Goal: Task Accomplishment & Management: Manage account settings

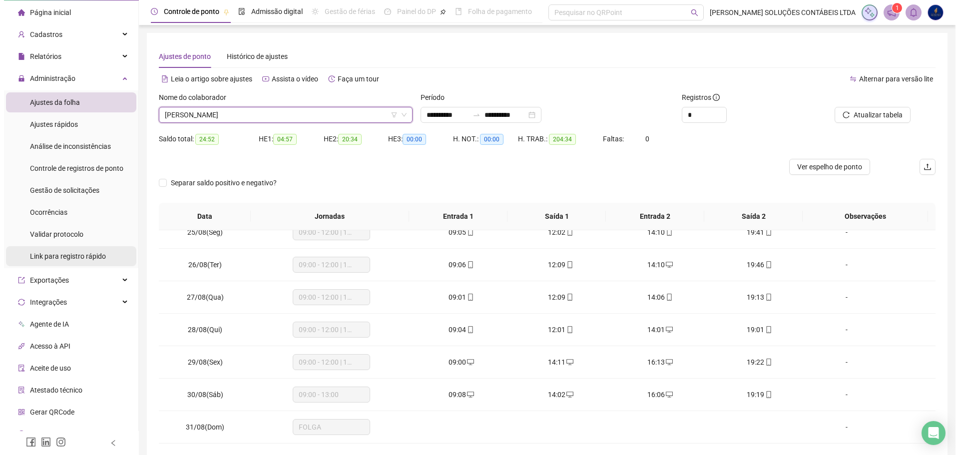
scroll to position [37, 0]
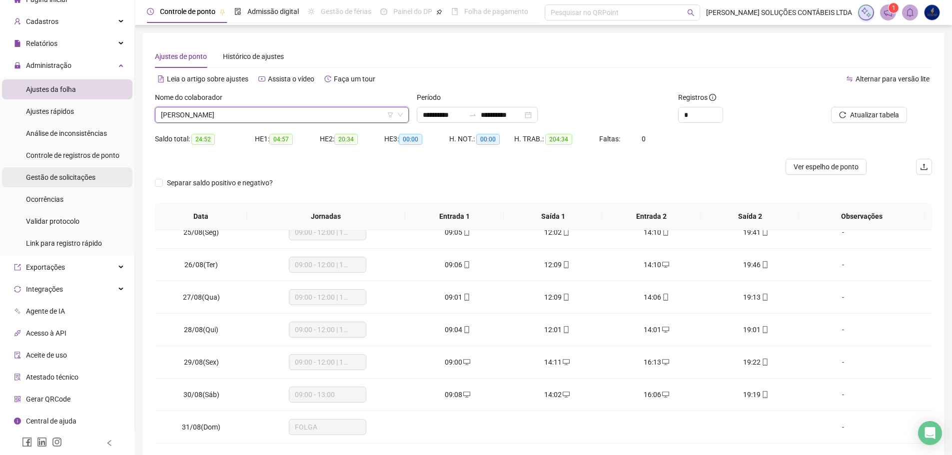
click at [70, 179] on span "Gestão de solicitações" at bounding box center [60, 177] width 69 height 8
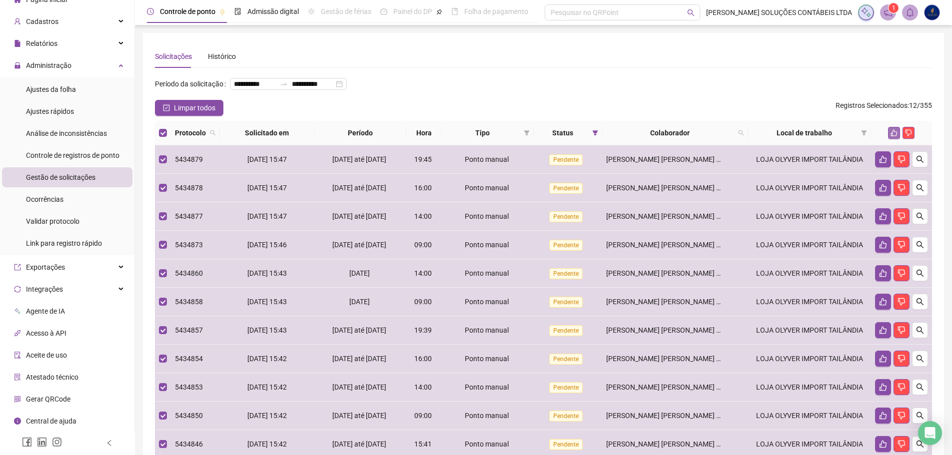
click at [894, 136] on icon "like" at bounding box center [893, 132] width 7 height 7
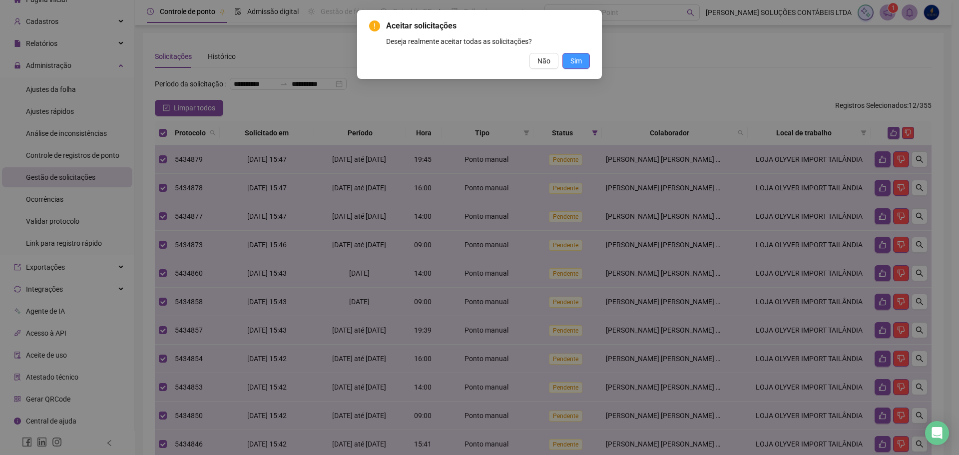
click at [581, 60] on span "Sim" at bounding box center [575, 60] width 11 height 11
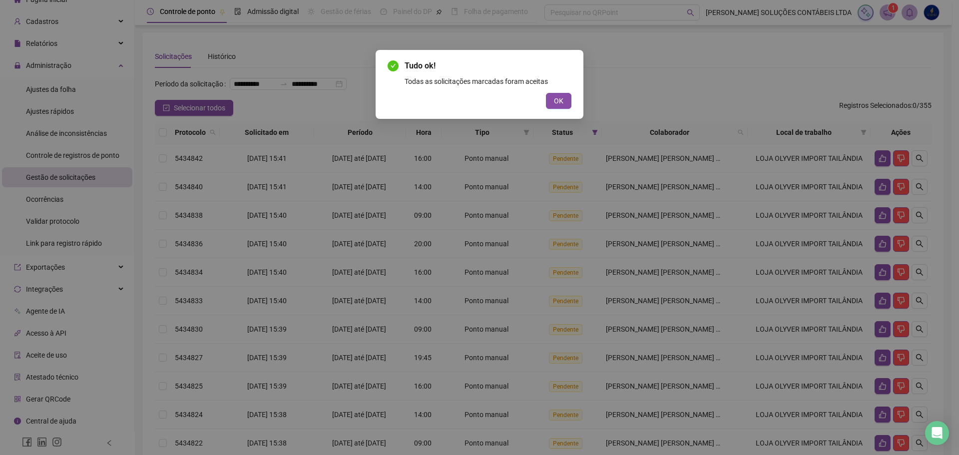
click at [561, 95] on span "OK" at bounding box center [558, 100] width 9 height 11
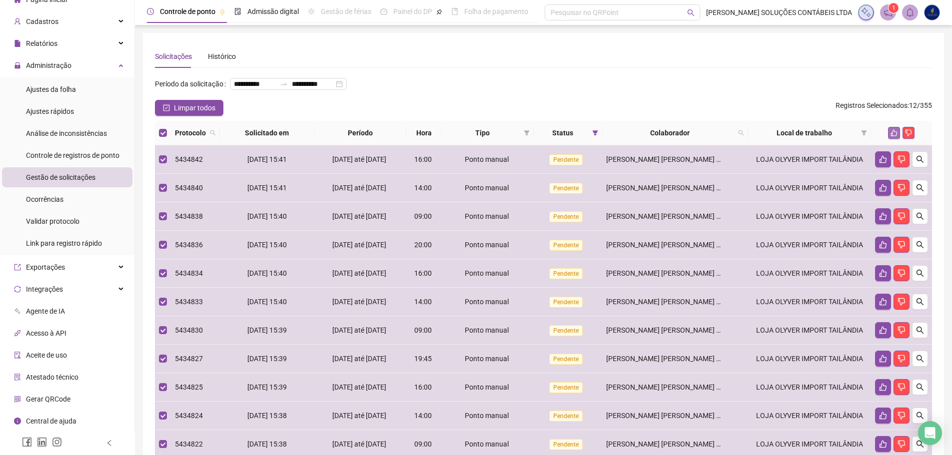
click at [900, 139] on button "button" at bounding box center [894, 133] width 12 height 12
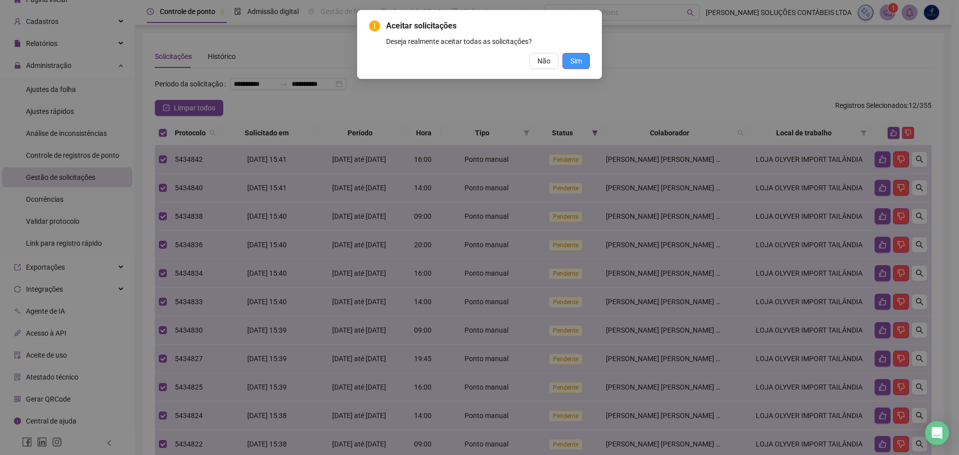
click at [573, 63] on span "Sim" at bounding box center [575, 60] width 11 height 11
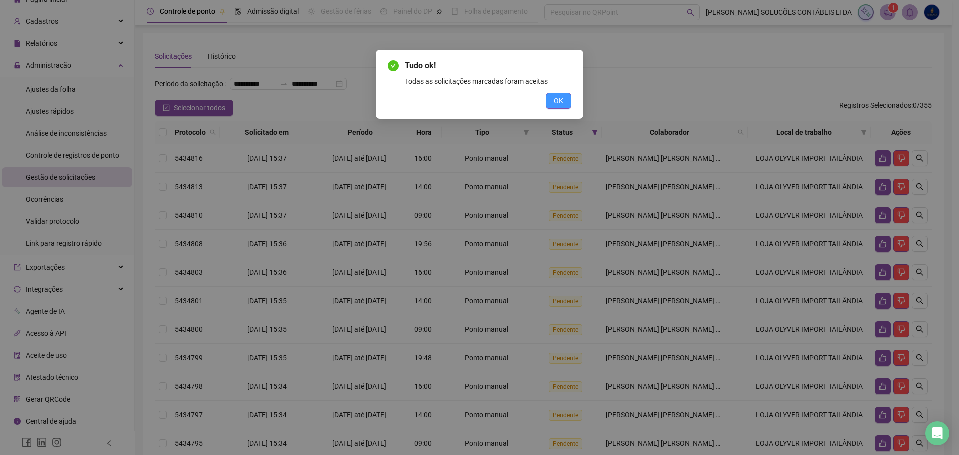
click at [562, 96] on span "OK" at bounding box center [558, 100] width 9 height 11
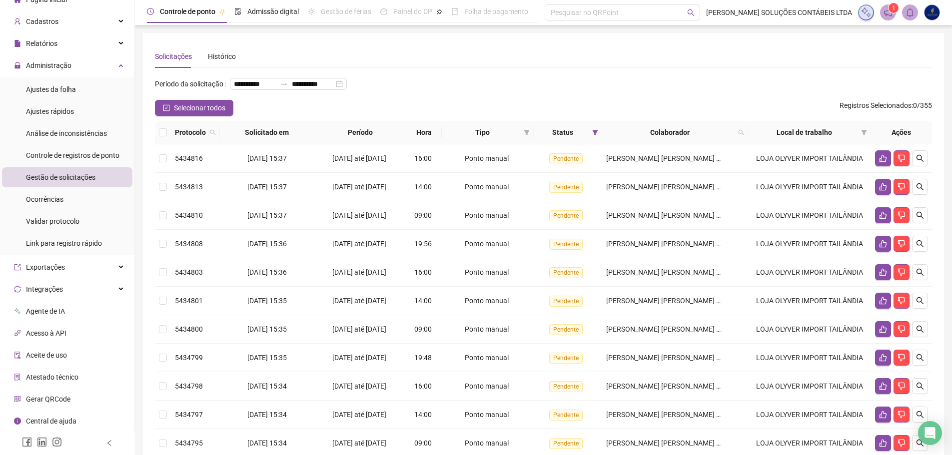
click at [167, 144] on th at bounding box center [163, 132] width 16 height 23
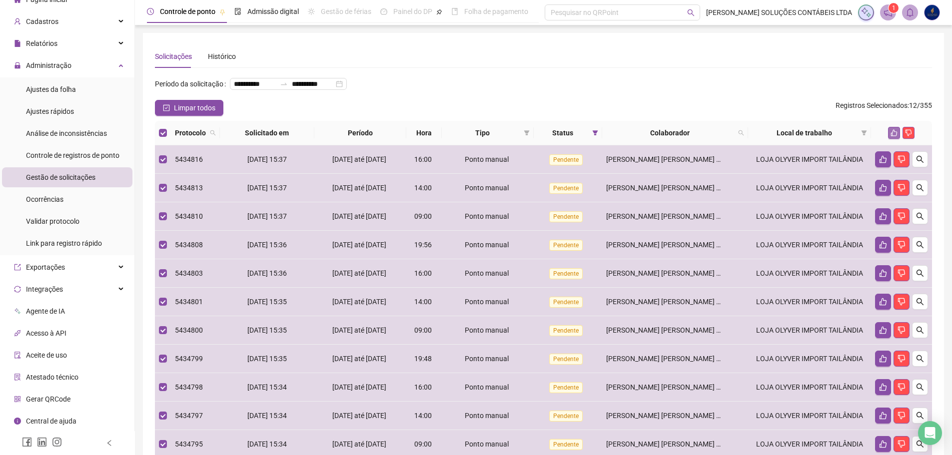
click at [889, 139] on button "button" at bounding box center [894, 133] width 12 height 12
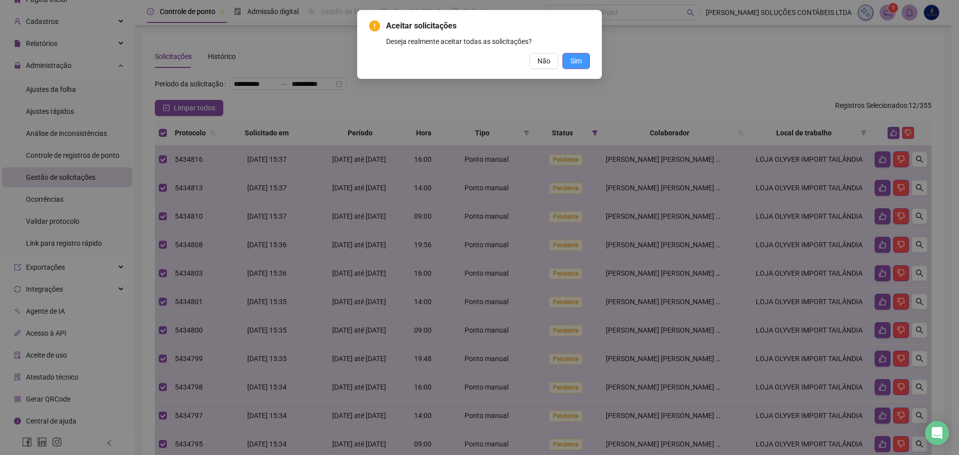
click at [585, 56] on button "Sim" at bounding box center [575, 61] width 27 height 16
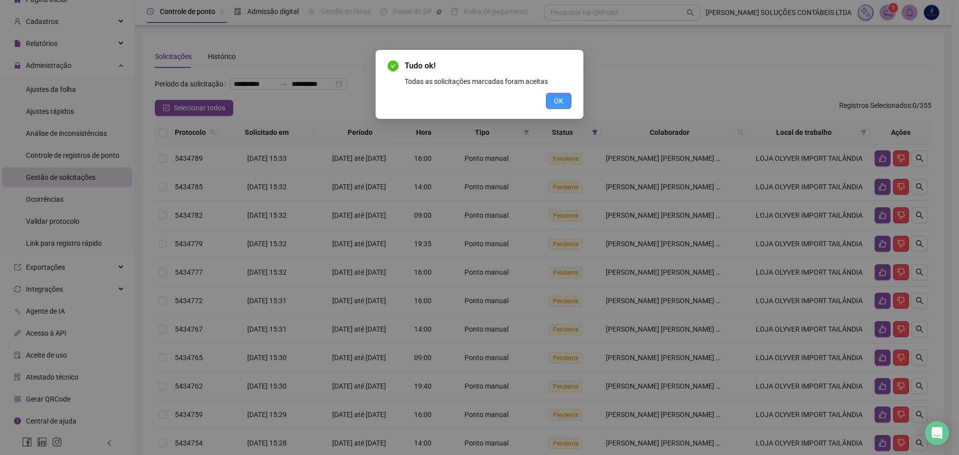
click at [557, 98] on span "OK" at bounding box center [558, 100] width 9 height 11
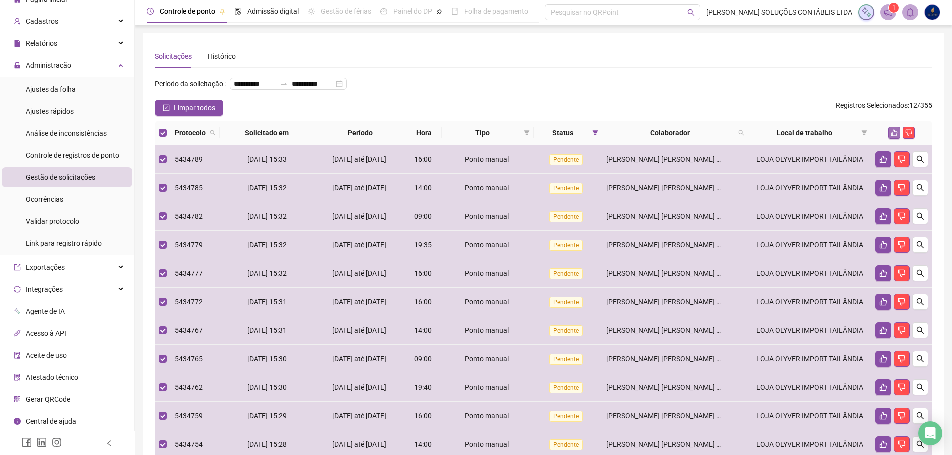
click at [891, 136] on icon "like" at bounding box center [893, 132] width 7 height 7
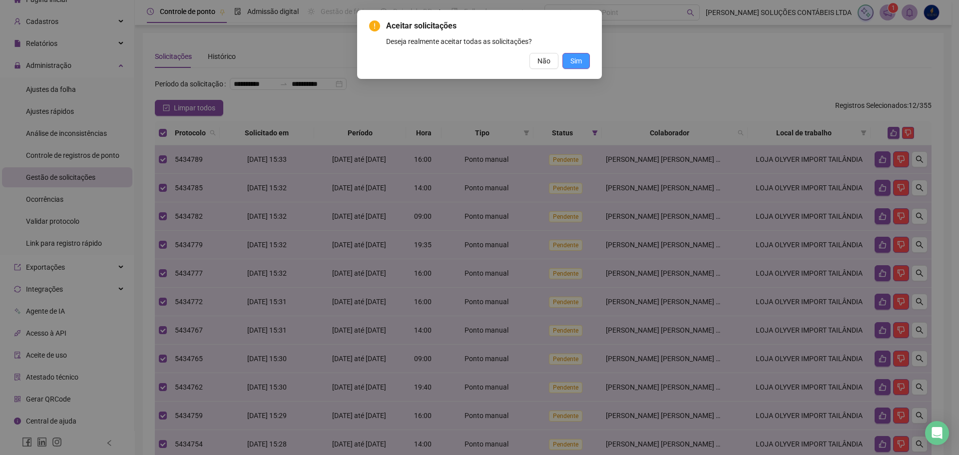
click at [572, 57] on span "Sim" at bounding box center [575, 60] width 11 height 11
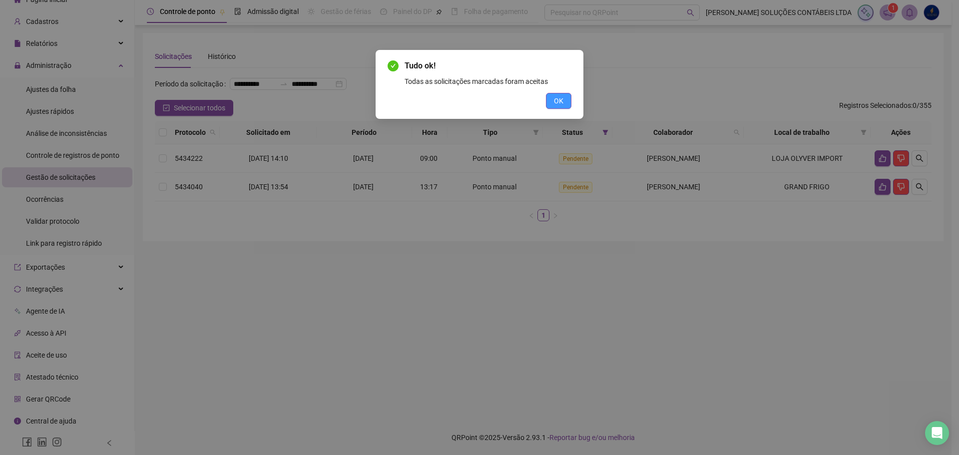
click at [551, 99] on button "OK" at bounding box center [558, 101] width 25 height 16
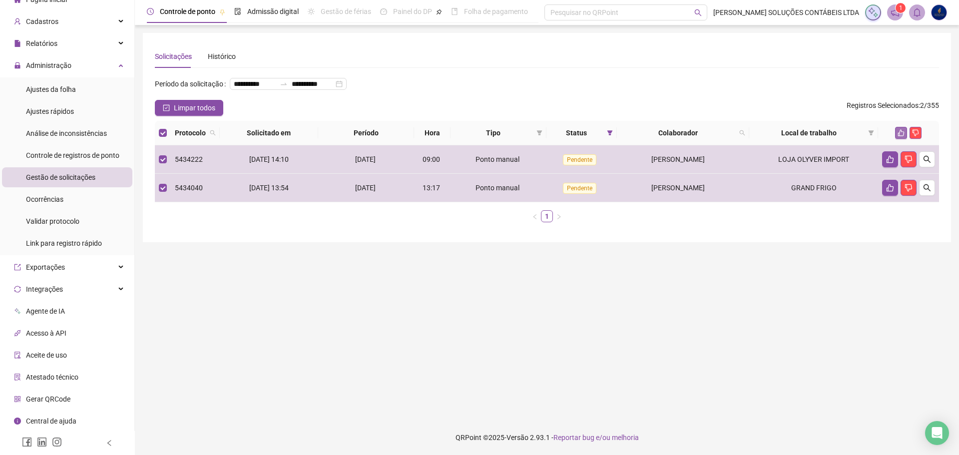
click at [896, 139] on button "button" at bounding box center [901, 133] width 12 height 12
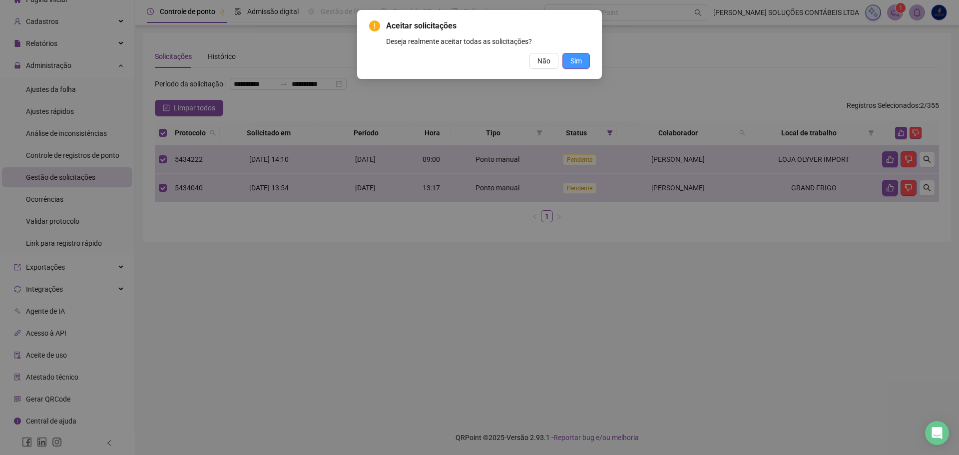
click at [582, 58] on button "Sim" at bounding box center [575, 61] width 27 height 16
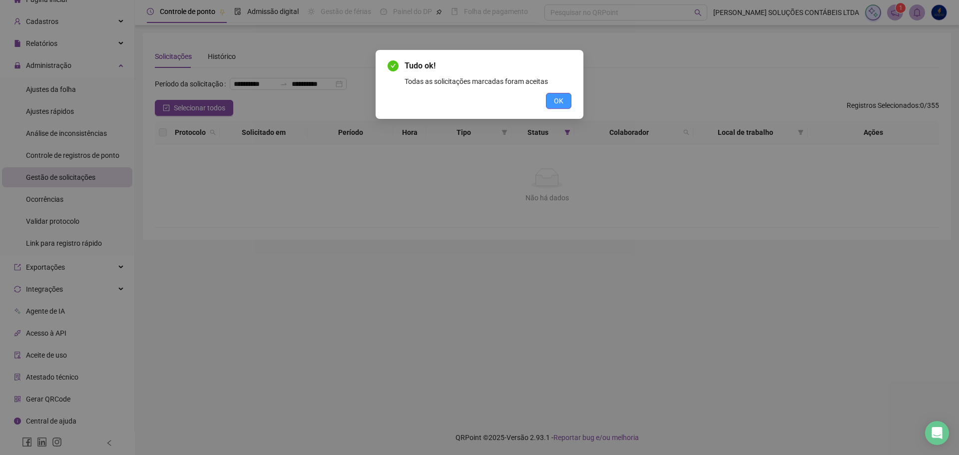
click at [556, 97] on span "OK" at bounding box center [558, 100] width 9 height 11
